Goal: Information Seeking & Learning: Learn about a topic

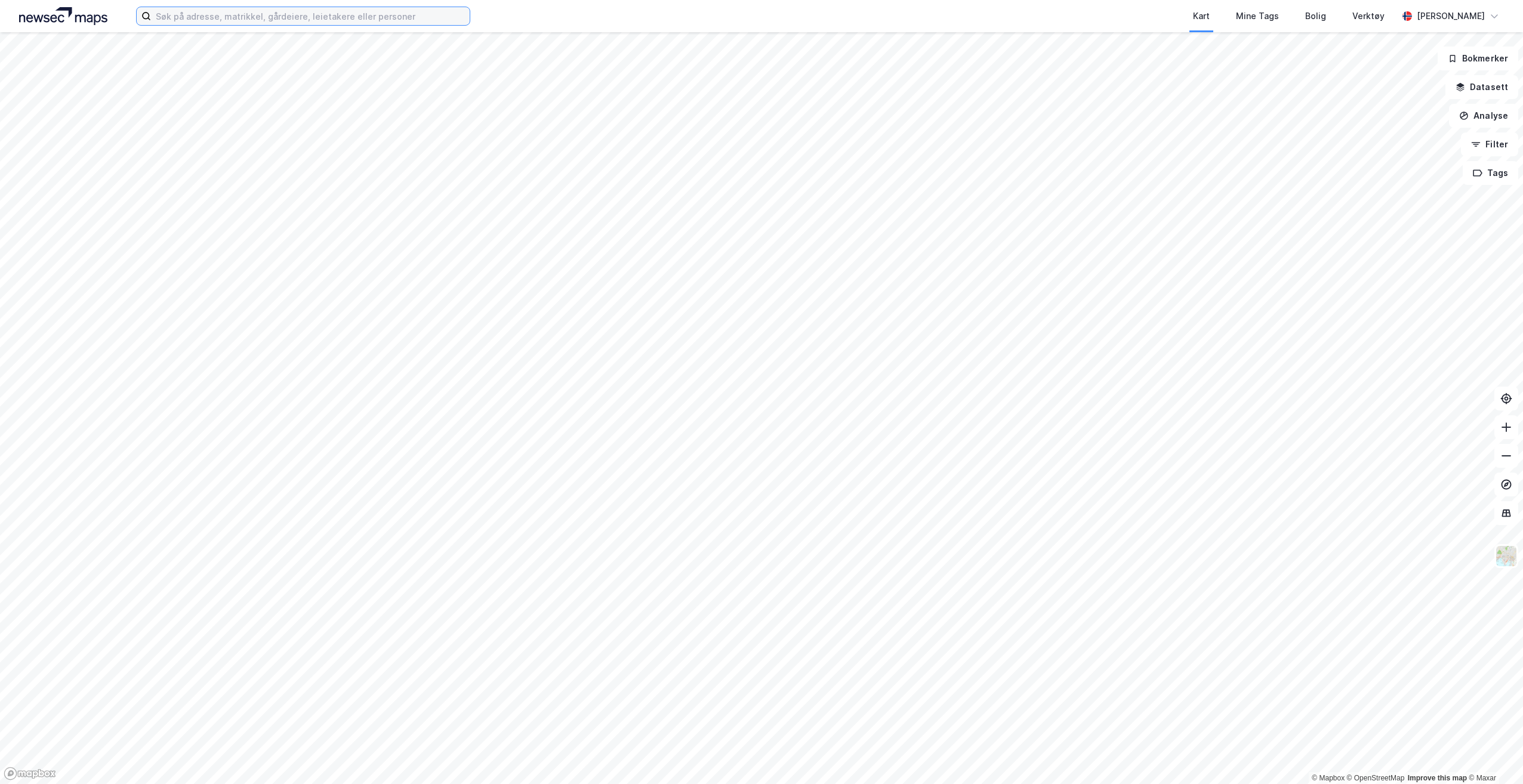
click at [348, 20] on input at bounding box center [310, 16] width 319 height 18
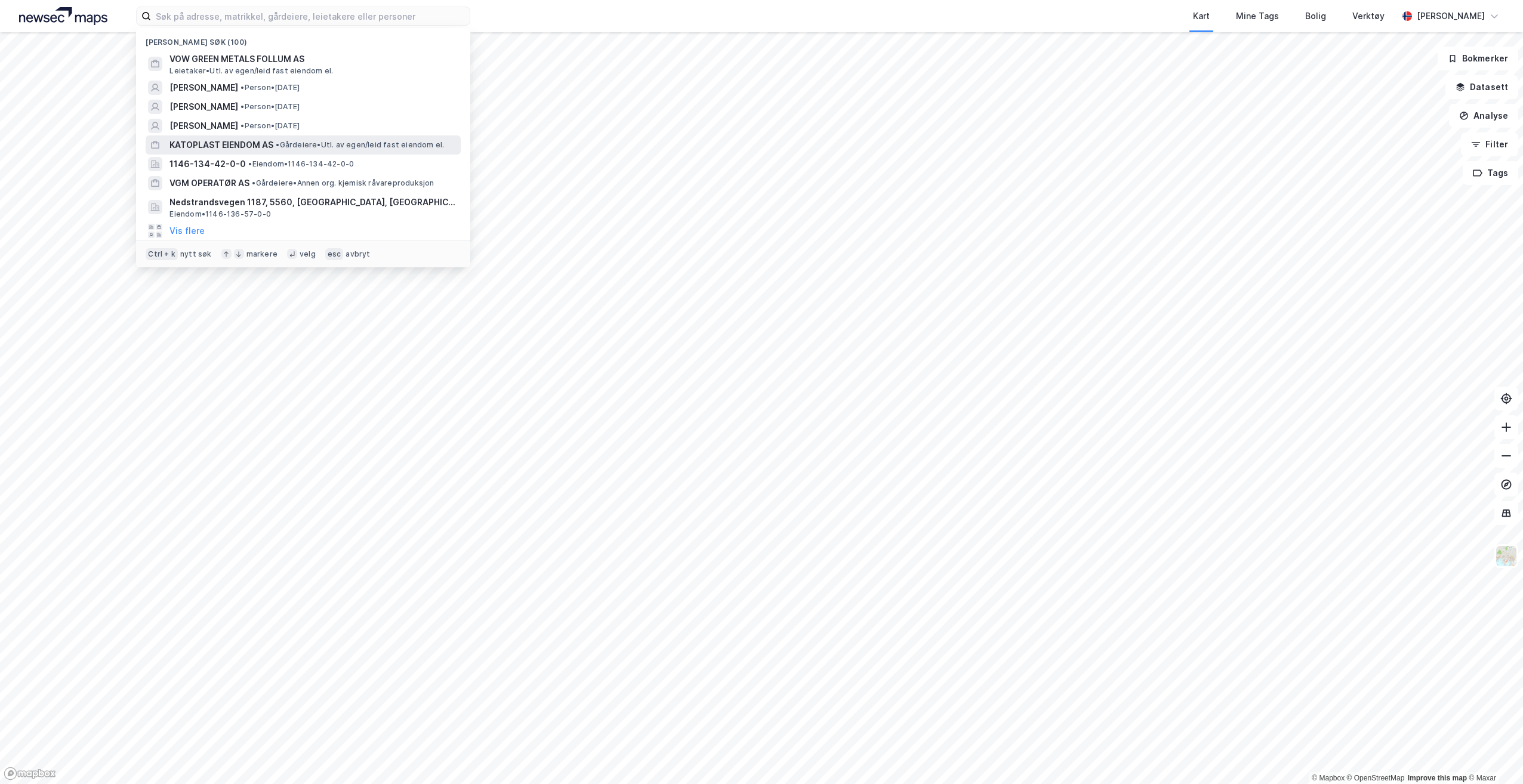
click at [261, 143] on span "KATOPLAST EIENDOM AS" at bounding box center [221, 145] width 104 height 14
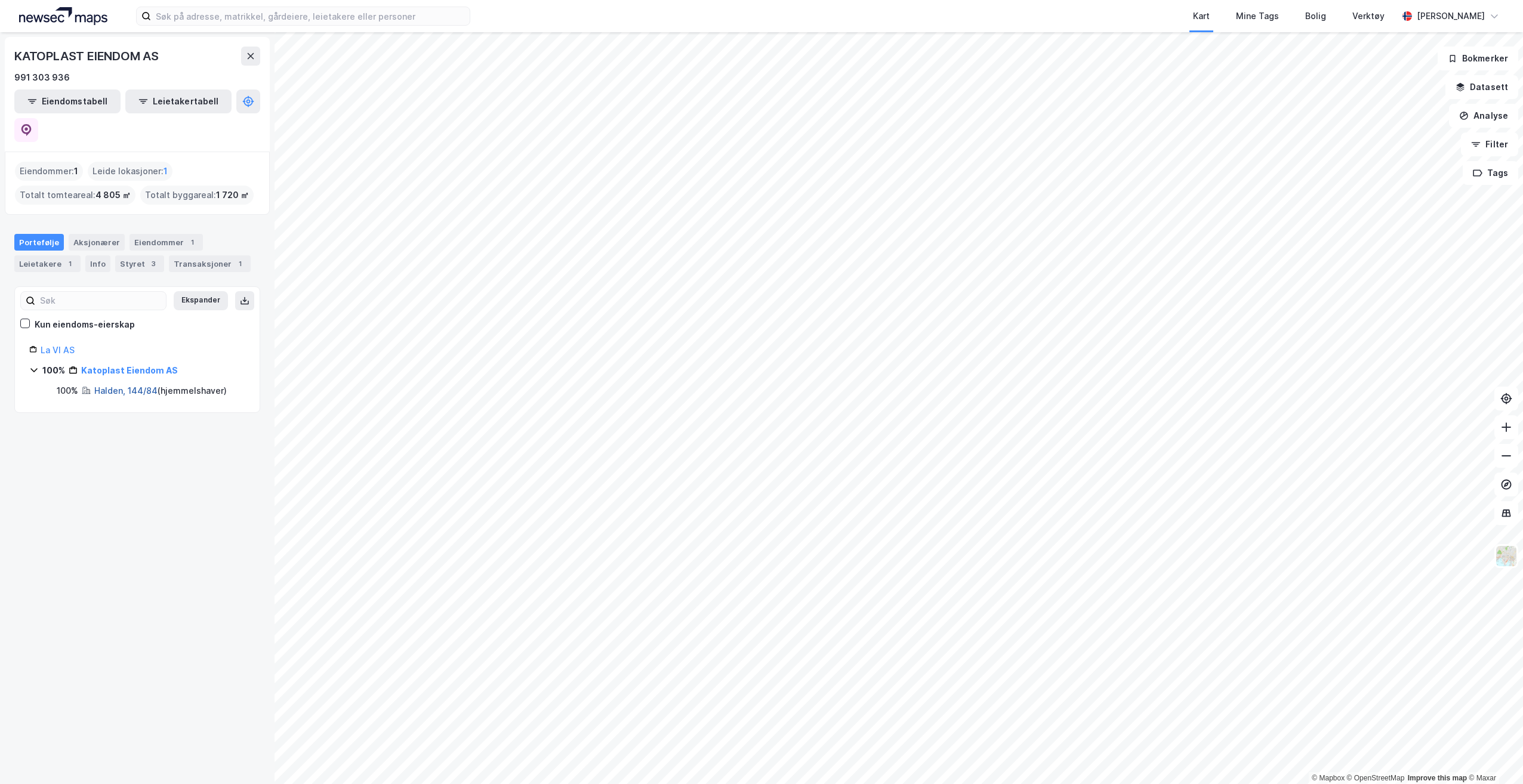
click at [144, 386] on link "Halden, 144/84" at bounding box center [126, 390] width 63 height 10
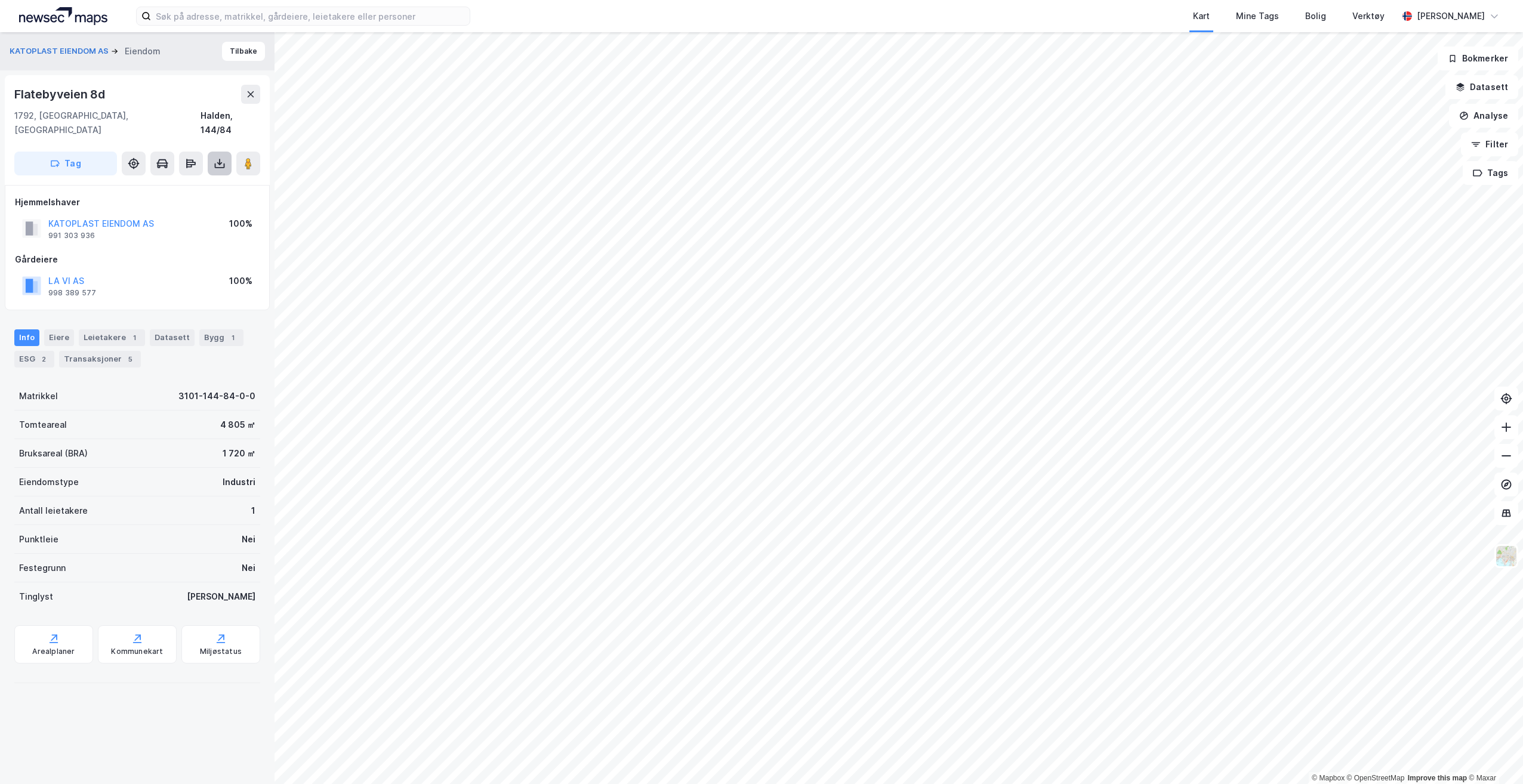
click at [216, 158] on icon at bounding box center [220, 164] width 12 height 12
click at [169, 94] on div "Flatebyveien 8d" at bounding box center [137, 94] width 246 height 19
